Goal: Task Accomplishment & Management: Use online tool/utility

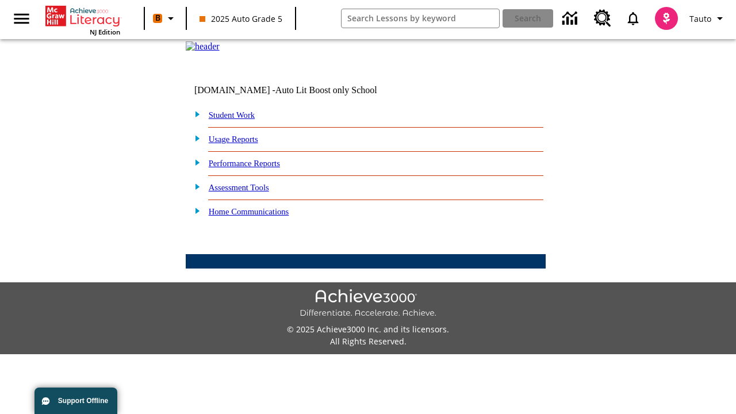
click at [239, 120] on link "Student Work" at bounding box center [232, 114] width 46 height 9
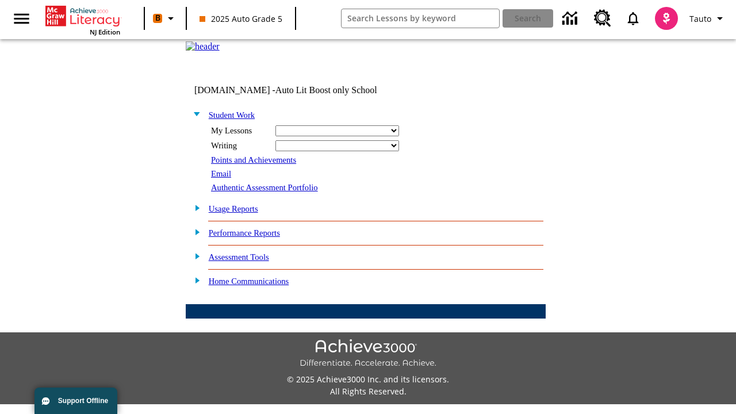
select select "/options/reports/?report_id=24&atype=14&section=2"
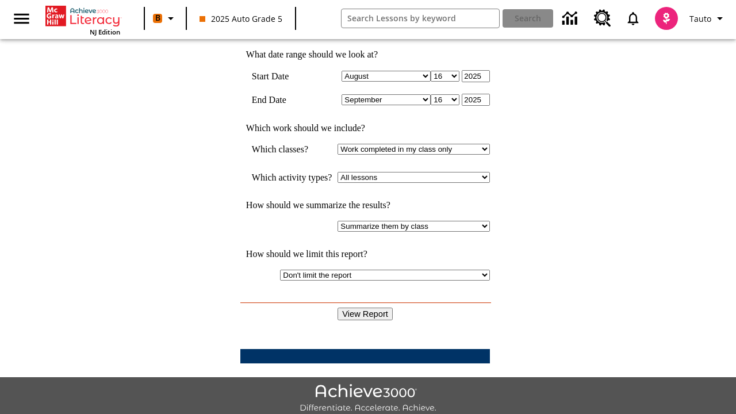
scroll to position [300, 0]
